Goal: Task Accomplishment & Management: Manage account settings

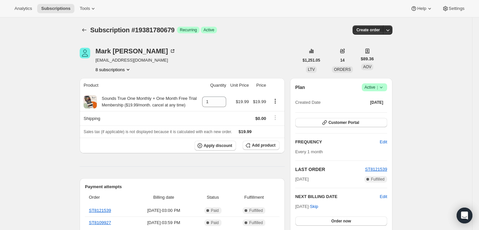
click at [377, 86] on span "Active |" at bounding box center [374, 87] width 20 height 7
click at [373, 113] on span "Cancel subscription" at bounding box center [376, 111] width 37 height 5
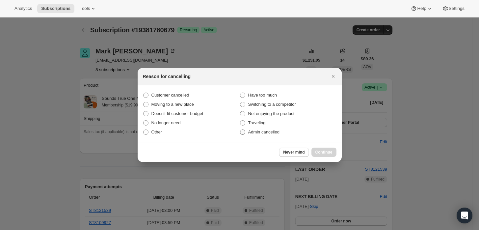
click at [258, 132] on span "Admin cancelled" at bounding box center [263, 131] width 31 height 5
click at [240, 130] on input "Admin cancelled" at bounding box center [240, 129] width 0 height 0
radio input "true"
click at [327, 149] on button "Continue" at bounding box center [323, 152] width 25 height 9
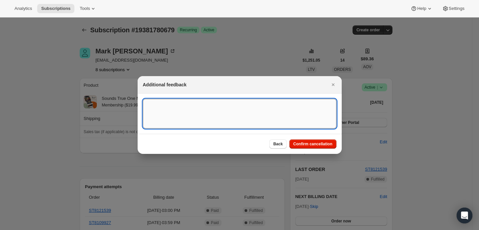
drag, startPoint x: 237, startPoint y: 126, endPoint x: 233, endPoint y: 128, distance: 3.8
click at [234, 127] on textarea ":rbl:" at bounding box center [240, 114] width 194 height 30
type textarea "Customer requested cancellation and refund."
click at [327, 142] on span "Confirm cancellation" at bounding box center [312, 143] width 39 height 5
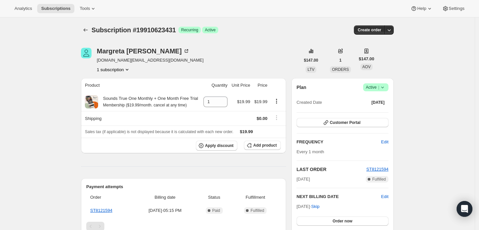
click at [384, 87] on icon at bounding box center [382, 88] width 3 height 2
click at [372, 113] on span "Cancel subscription" at bounding box center [378, 111] width 37 height 5
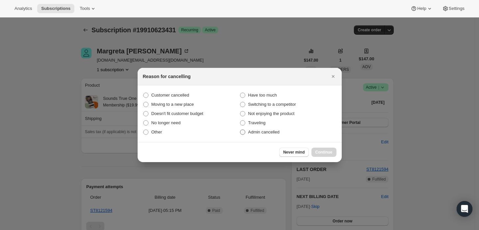
click at [262, 133] on span "Admin cancelled" at bounding box center [263, 131] width 31 height 5
click at [240, 130] on input "Admin cancelled" at bounding box center [240, 129] width 0 height 0
radio input "true"
click at [318, 148] on button "Continue" at bounding box center [323, 152] width 25 height 9
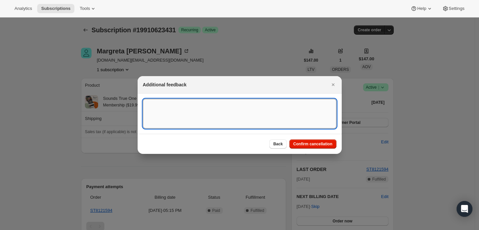
click at [276, 116] on textarea ":rbj:" at bounding box center [240, 114] width 194 height 30
type textarea "Customer requested cancellation."
click at [323, 143] on span "Confirm cancellation" at bounding box center [312, 143] width 39 height 5
